Goal: Task Accomplishment & Management: Manage account settings

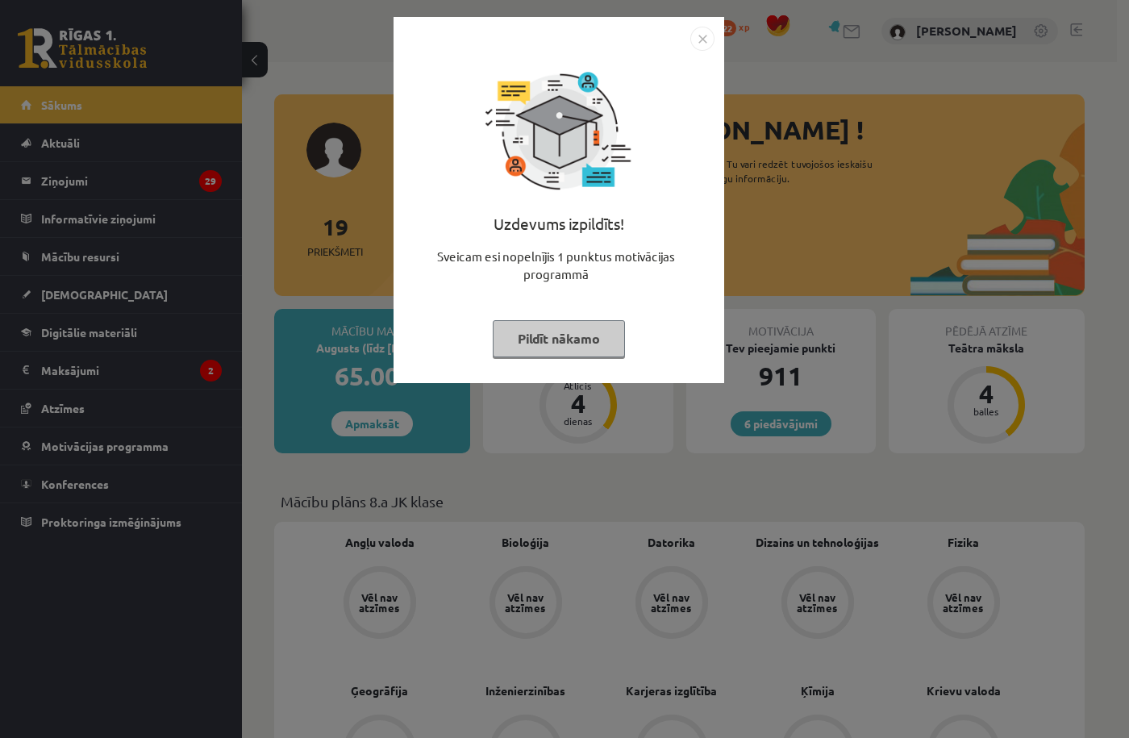
click at [589, 333] on button "Pildīt nākamo" at bounding box center [559, 338] width 132 height 37
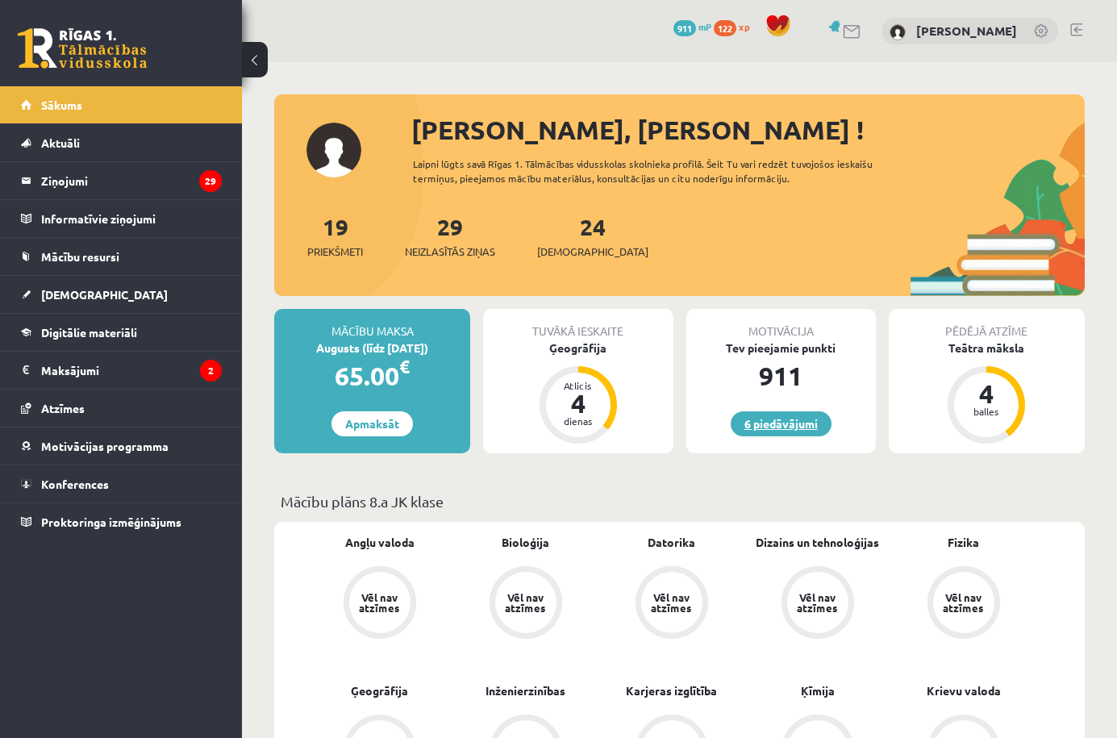
click at [811, 423] on link "6 piedāvājumi" at bounding box center [781, 423] width 101 height 25
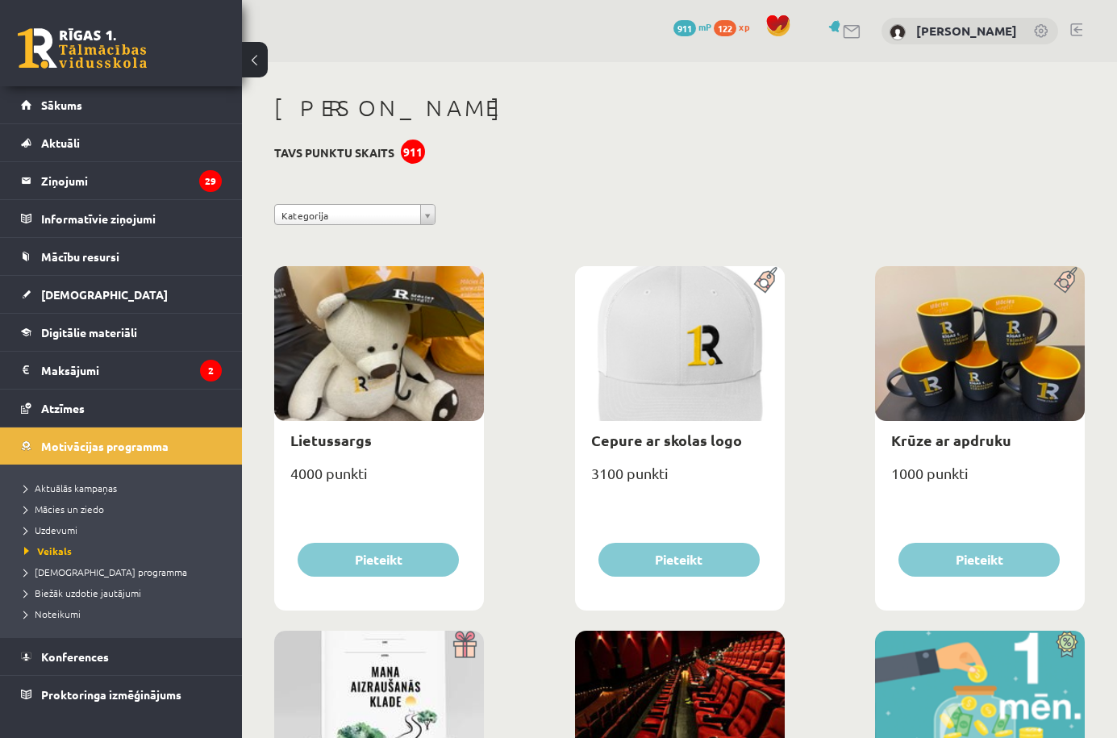
scroll to position [16, 0]
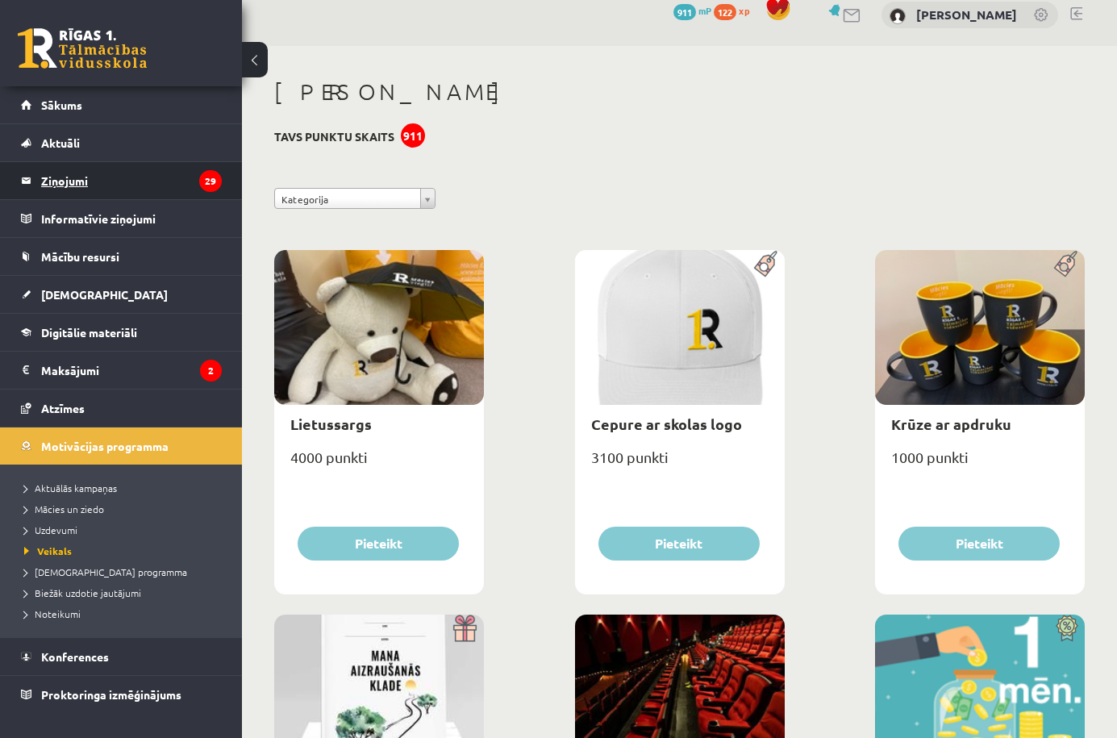
click at [184, 191] on legend "Ziņojumi 29" at bounding box center [131, 180] width 181 height 37
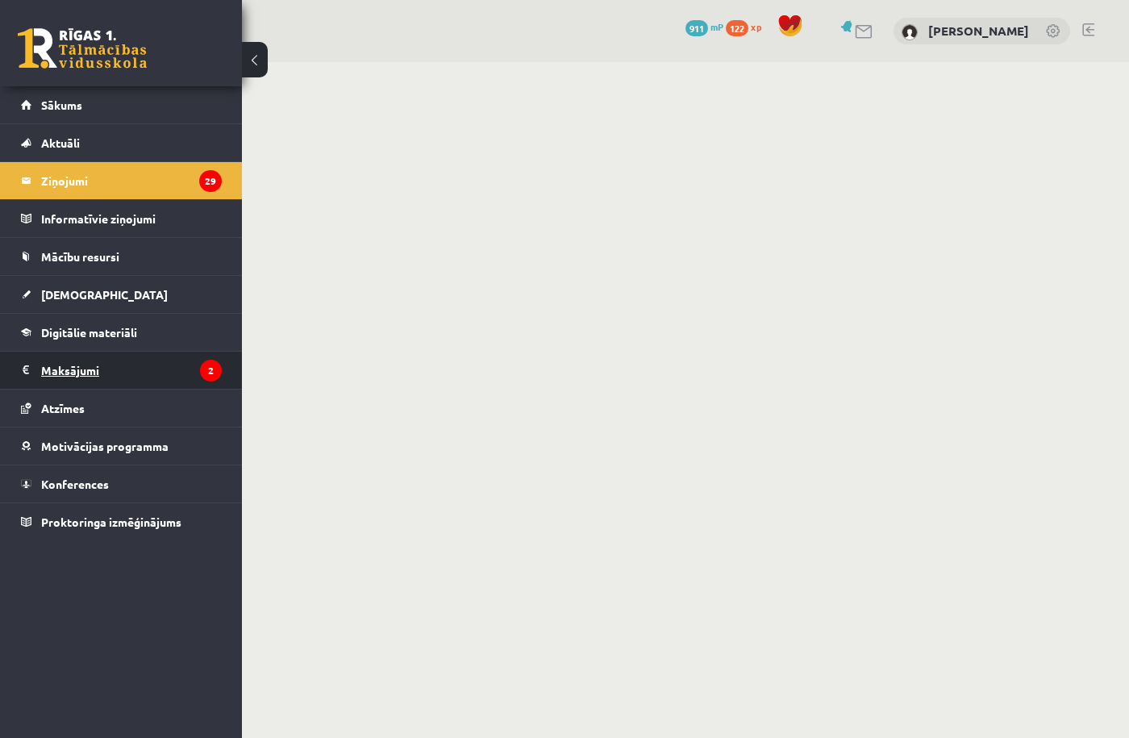
click at [170, 362] on legend "Maksājumi 2" at bounding box center [131, 370] width 181 height 37
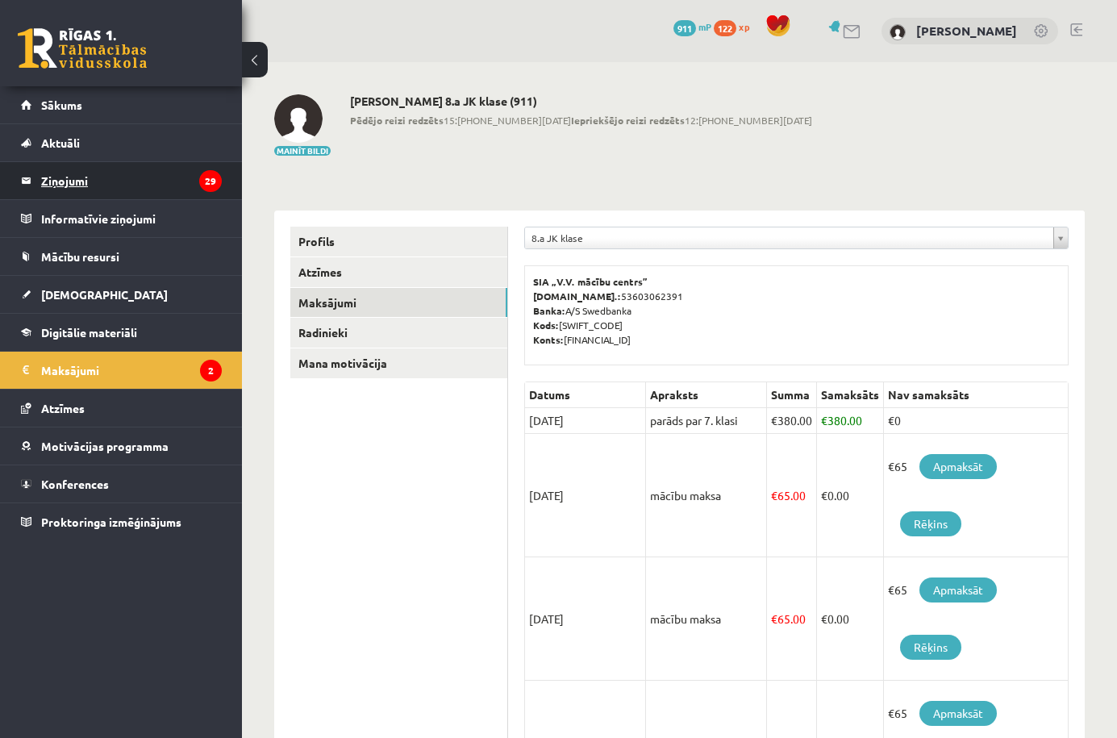
click at [166, 186] on legend "Ziņojumi 29" at bounding box center [131, 180] width 181 height 37
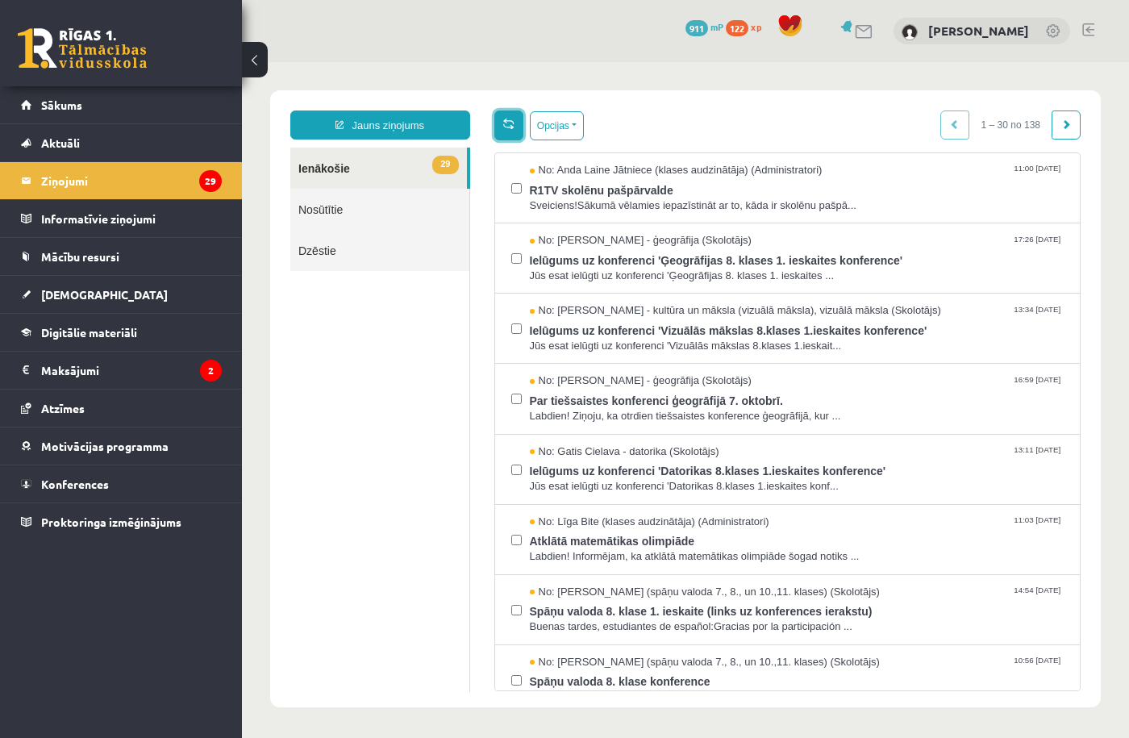
click at [516, 135] on link at bounding box center [508, 125] width 29 height 30
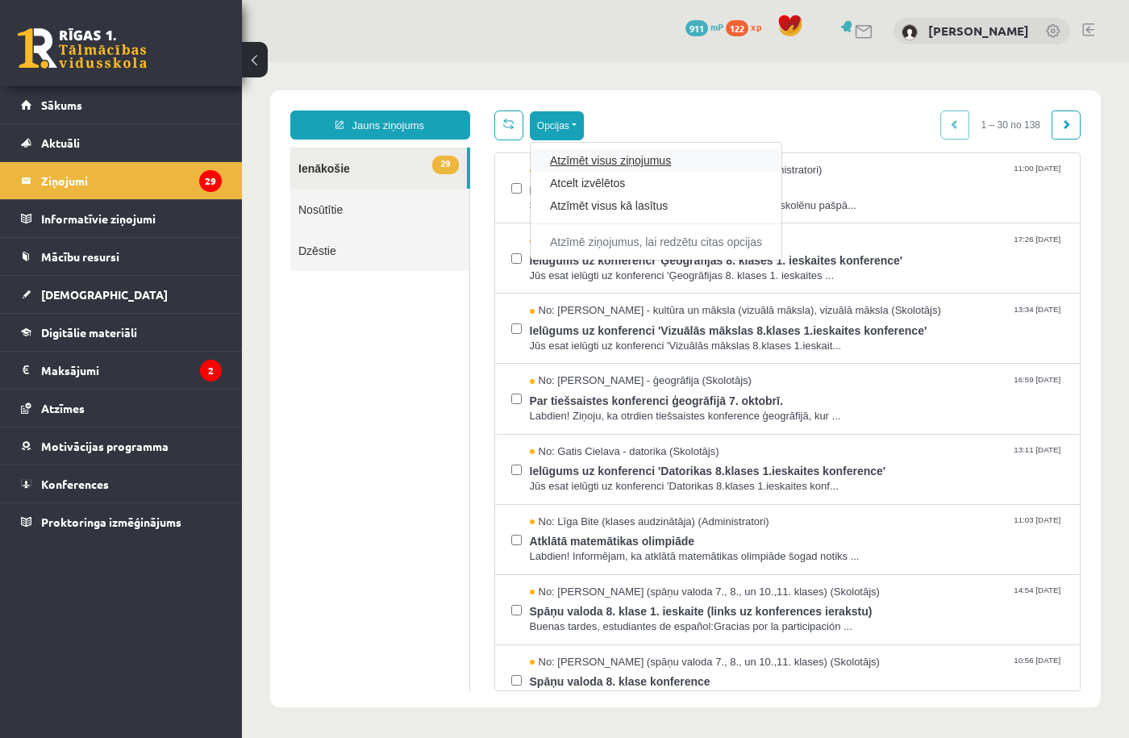
click at [601, 162] on link "Atzīmēt visus ziņojumus" at bounding box center [656, 160] width 212 height 16
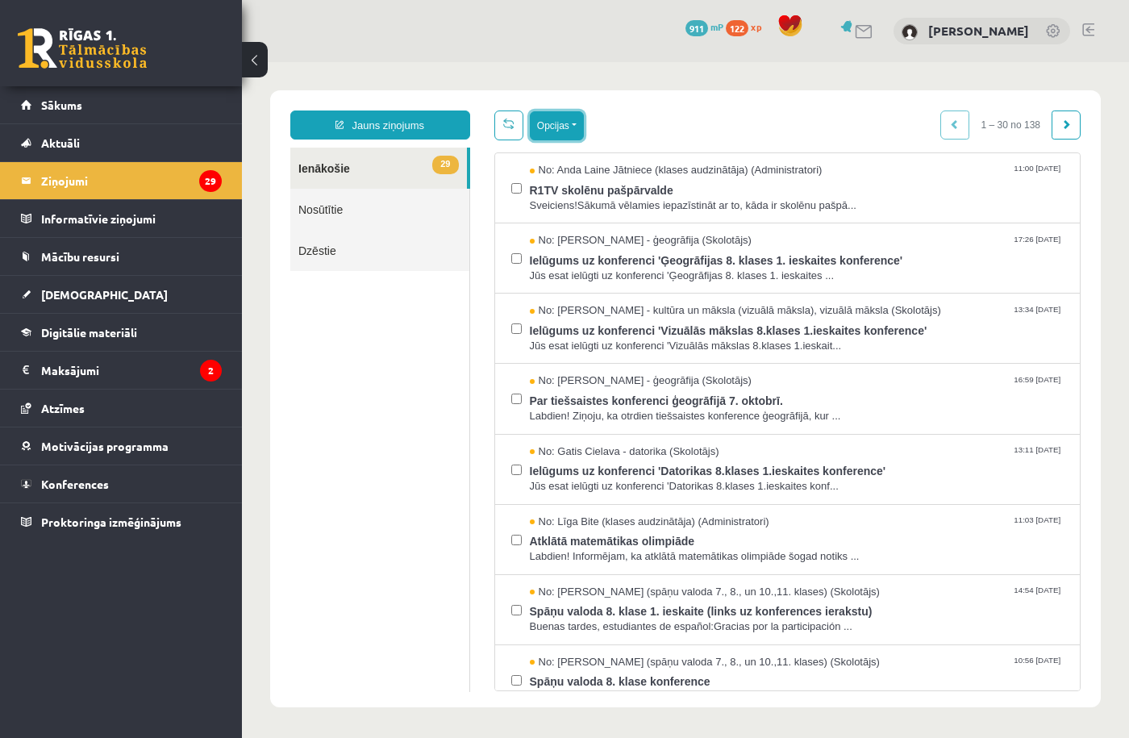
click at [544, 134] on button "Opcijas" at bounding box center [557, 125] width 54 height 29
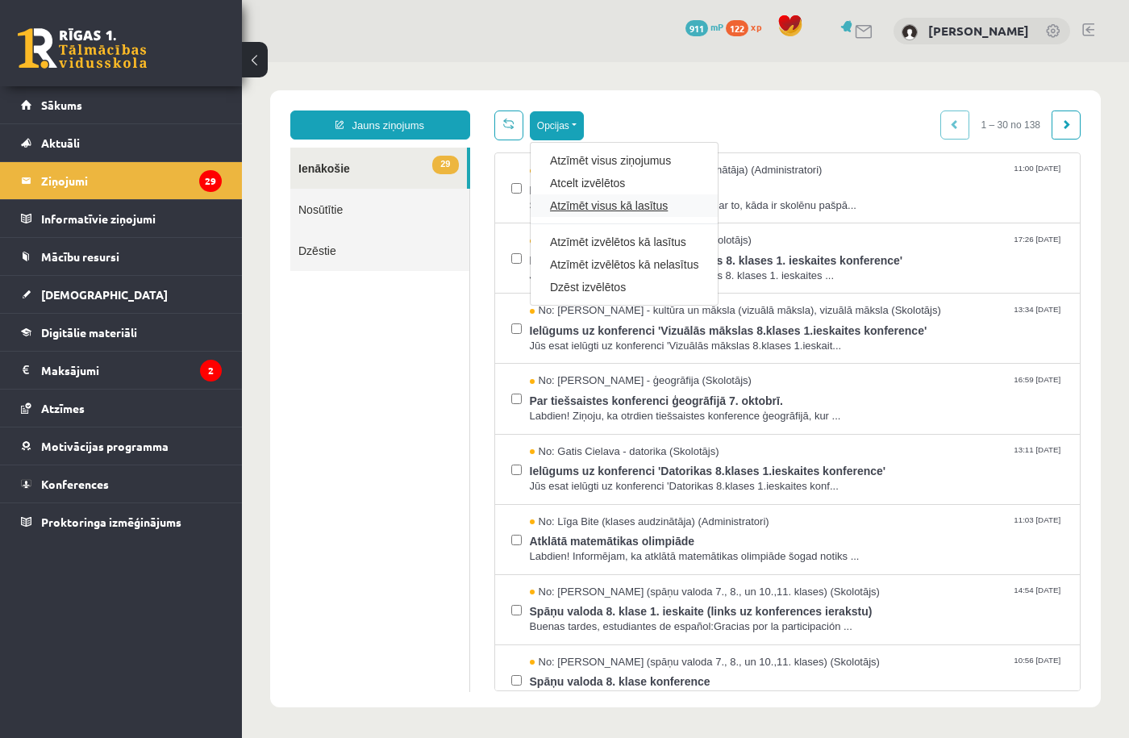
click at [604, 208] on link "Atzīmēt visus kā lasītus" at bounding box center [624, 206] width 148 height 16
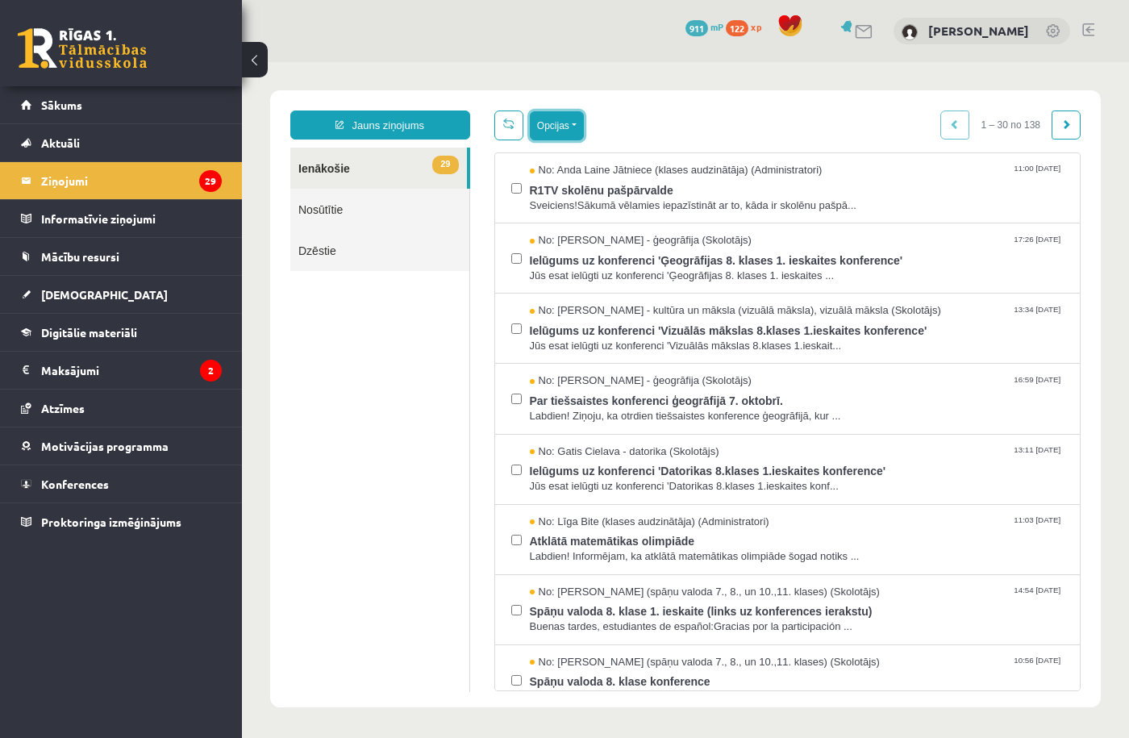
click at [570, 139] on button "Opcijas" at bounding box center [557, 125] width 54 height 29
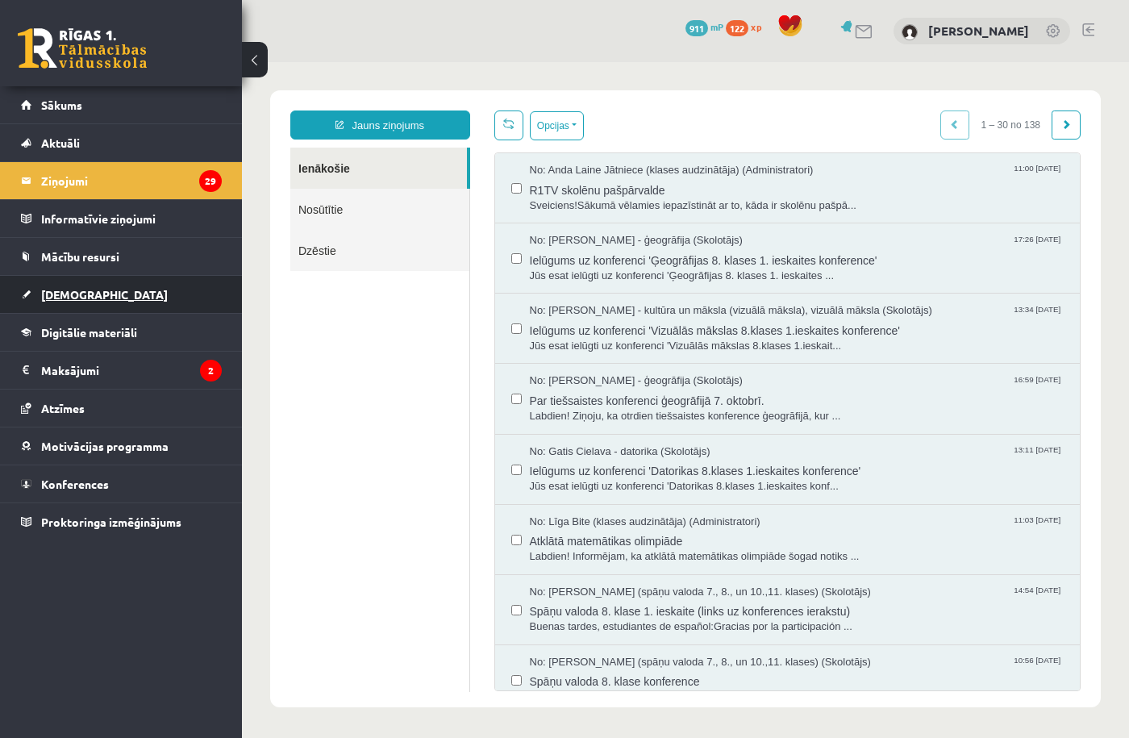
click at [182, 303] on link "[DEMOGRAPHIC_DATA]" at bounding box center [121, 294] width 201 height 37
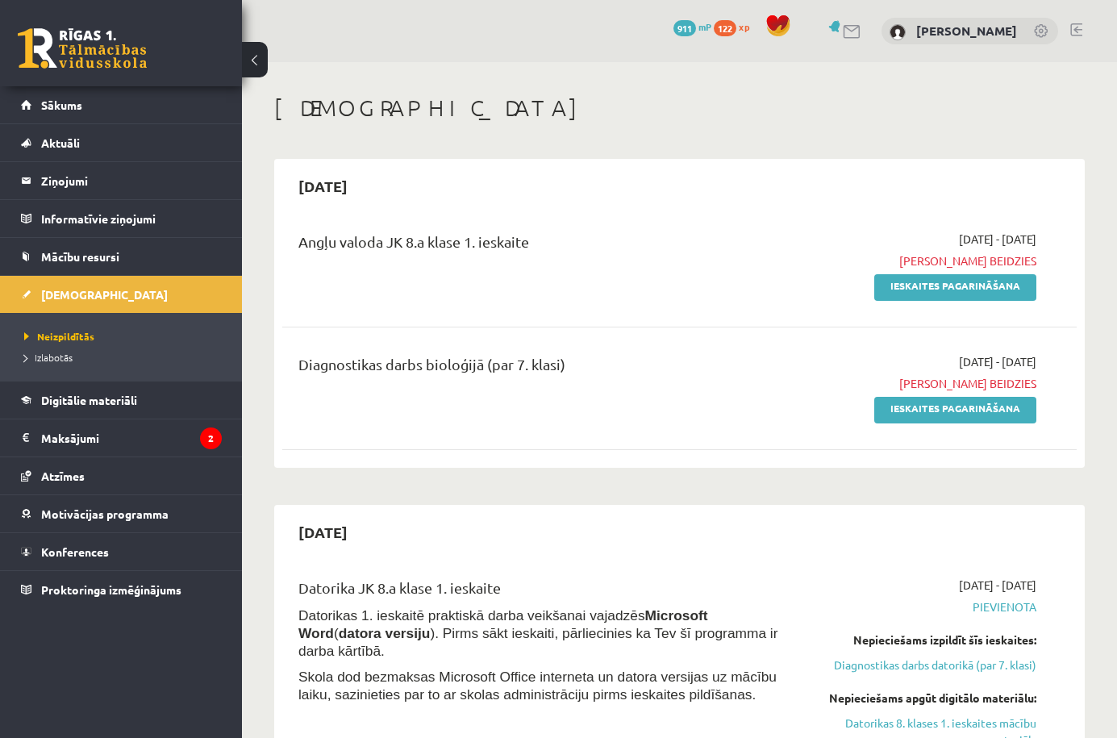
scroll to position [27, 0]
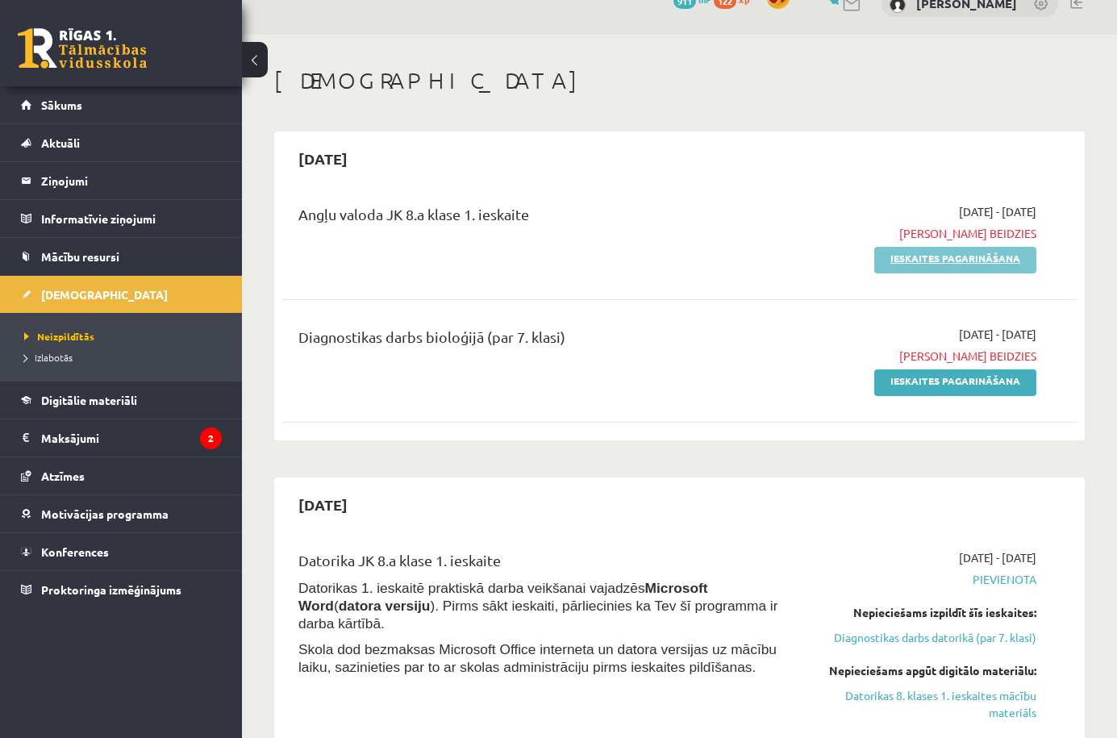
click at [976, 257] on link "Ieskaites pagarināšana" at bounding box center [955, 260] width 162 height 27
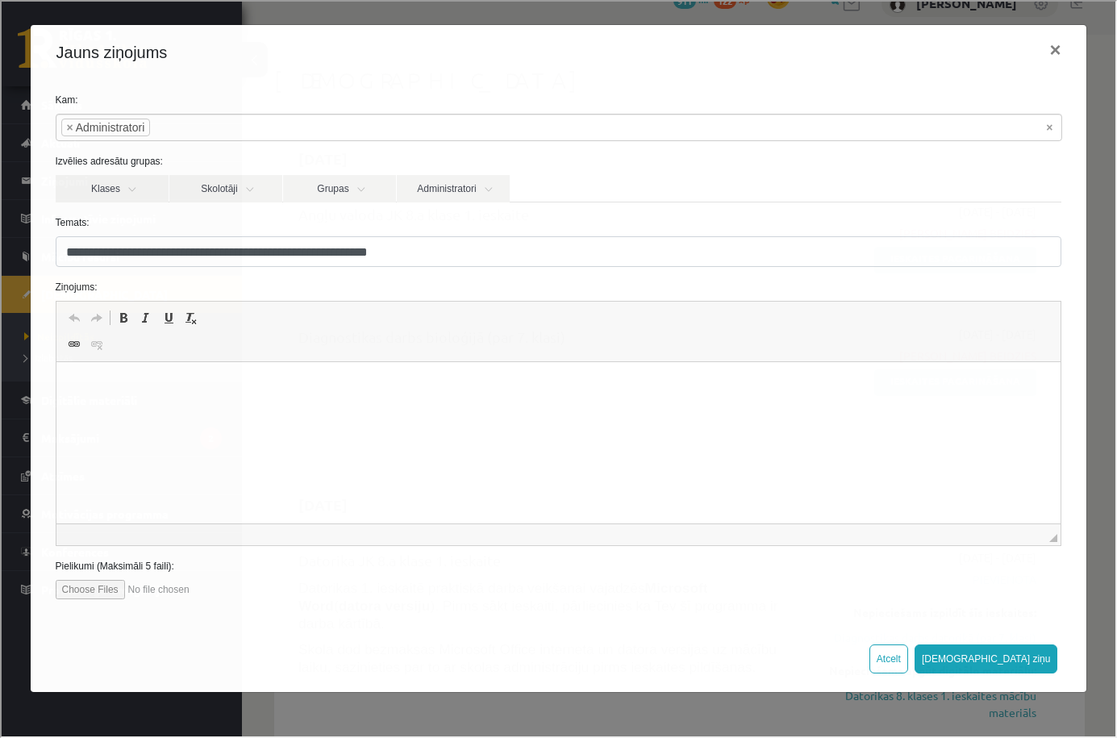
scroll to position [0, 0]
click at [1049, 53] on button "×" at bounding box center [1053, 48] width 37 height 45
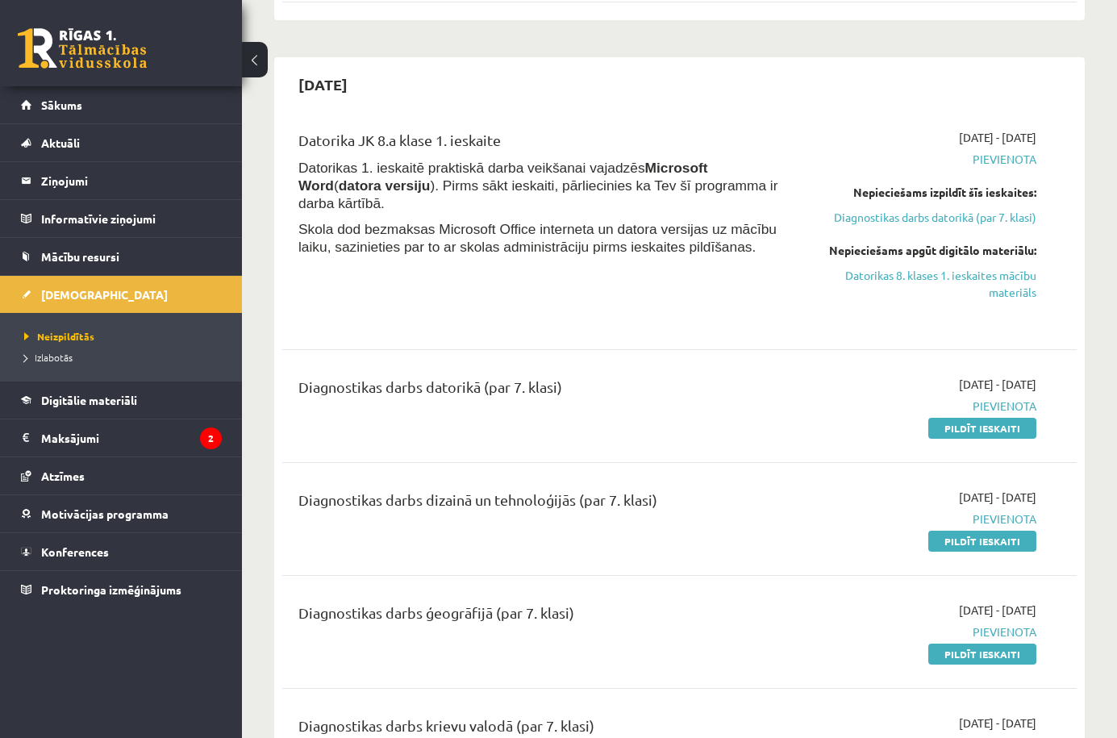
scroll to position [447, 0]
